Goal: Transaction & Acquisition: Subscribe to service/newsletter

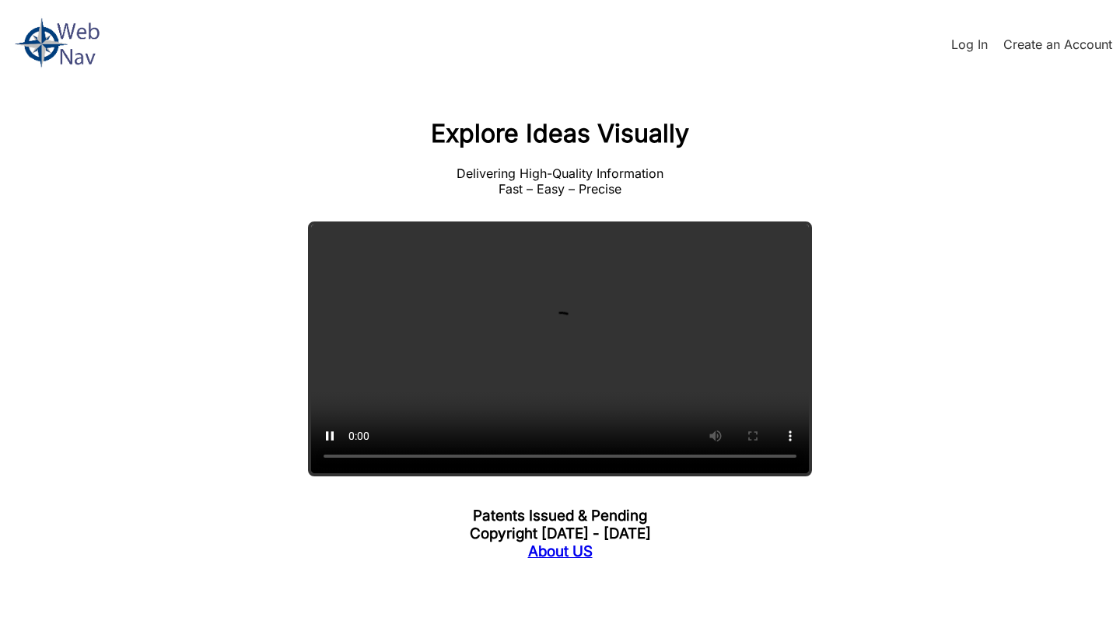
click at [165, 457] on div "Log In Create an Account Explore Ideas Visually Delivering High-Quality Informa…" at bounding box center [560, 293] width 1120 height 587
click at [862, 432] on main "Delivering High-Quality Information Fast – Easy – Precise Your browser does not…" at bounding box center [560, 329] width 746 height 327
click at [1016, 49] on link "Create an Account" at bounding box center [1057, 45] width 109 height 16
click at [55, 44] on img at bounding box center [54, 43] width 93 height 71
